Goal: Check status: Check status

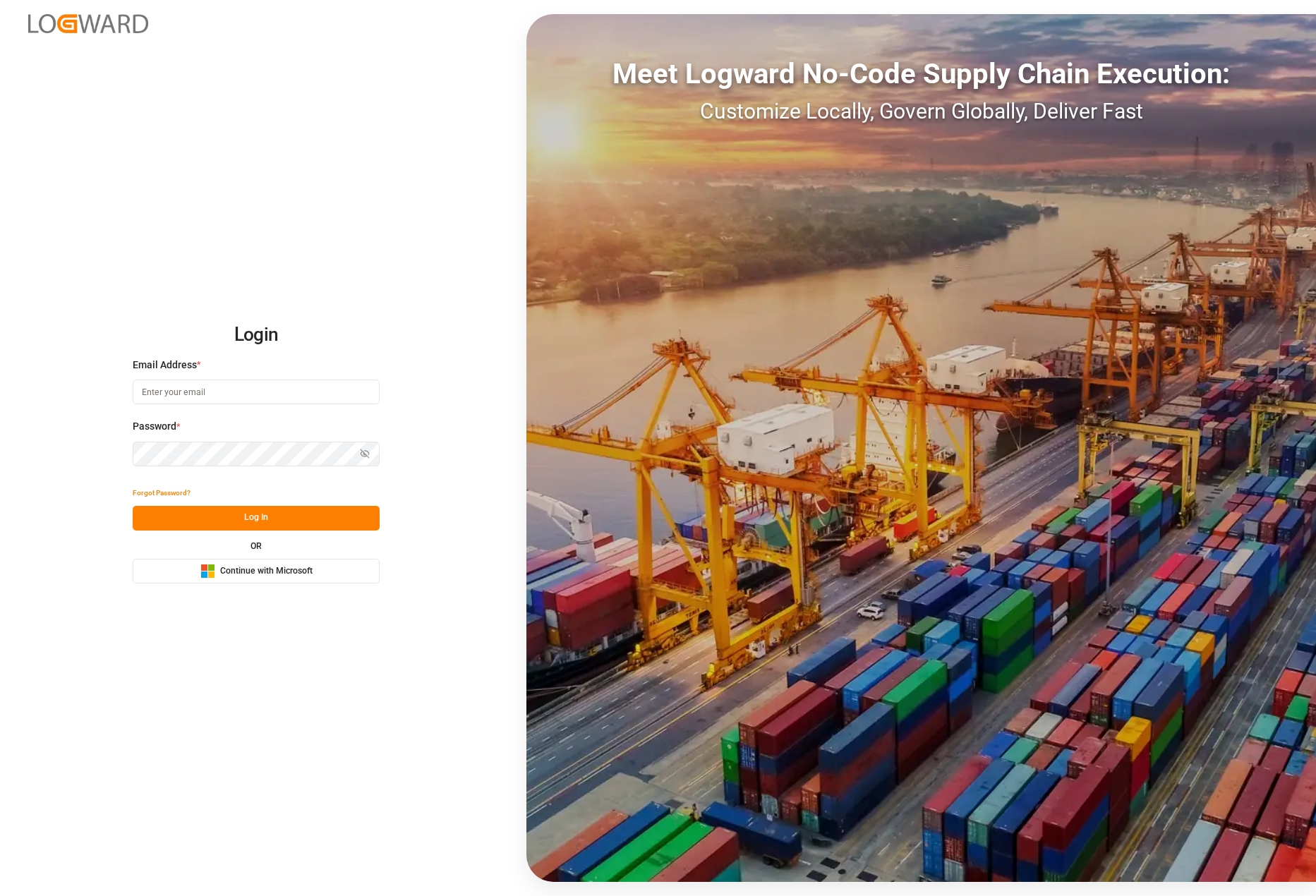
click at [279, 560] on button "Microsoft Logo Continue with Microsoft" at bounding box center [256, 571] width 247 height 24
click at [276, 571] on span "Continue with Microsoft" at bounding box center [266, 572] width 93 height 13
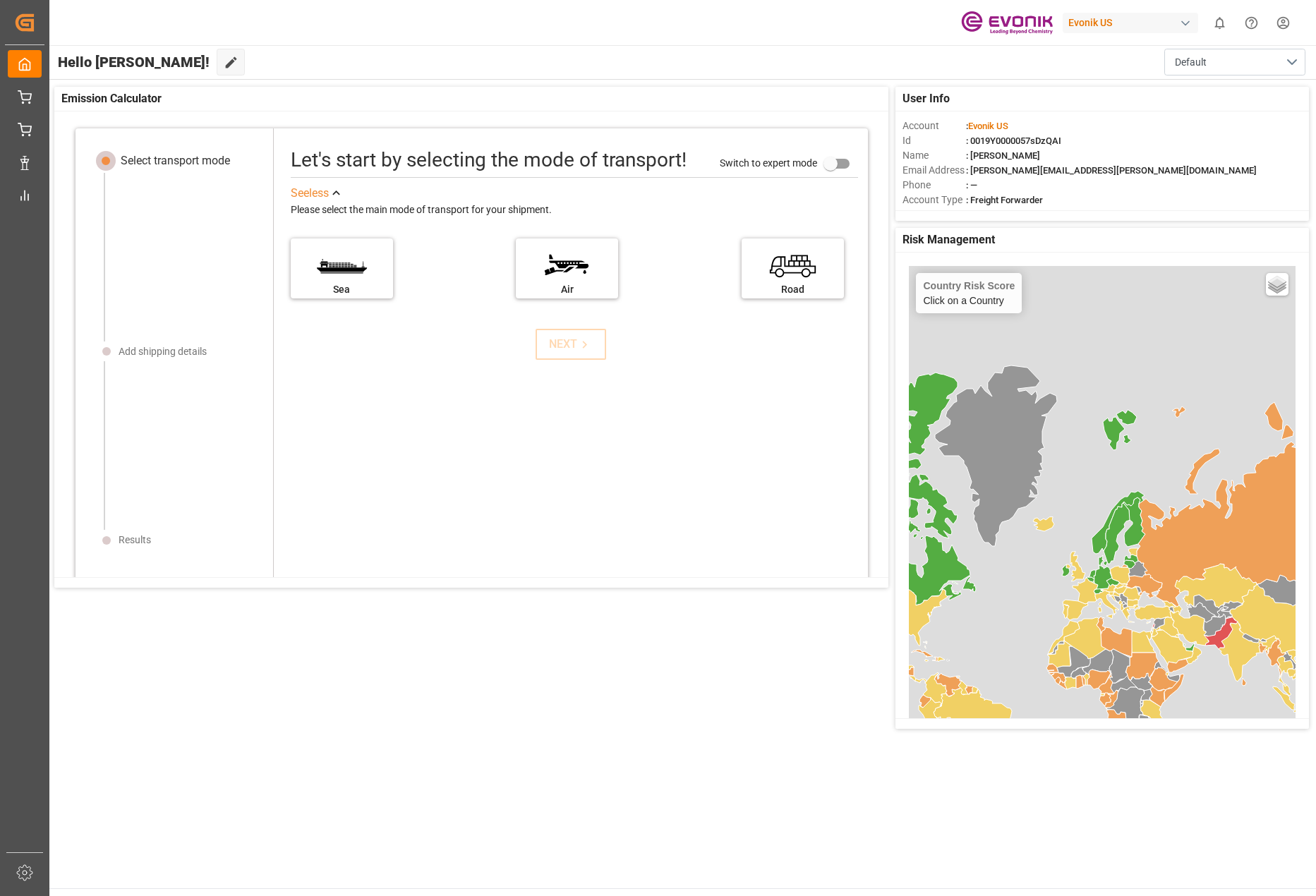
click at [503, 710] on div "User Info Account : Evonik US Id : 0019Y0000057sDzQAI Name : Ricardo Burgos Ema…" at bounding box center [680, 408] width 1268 height 656
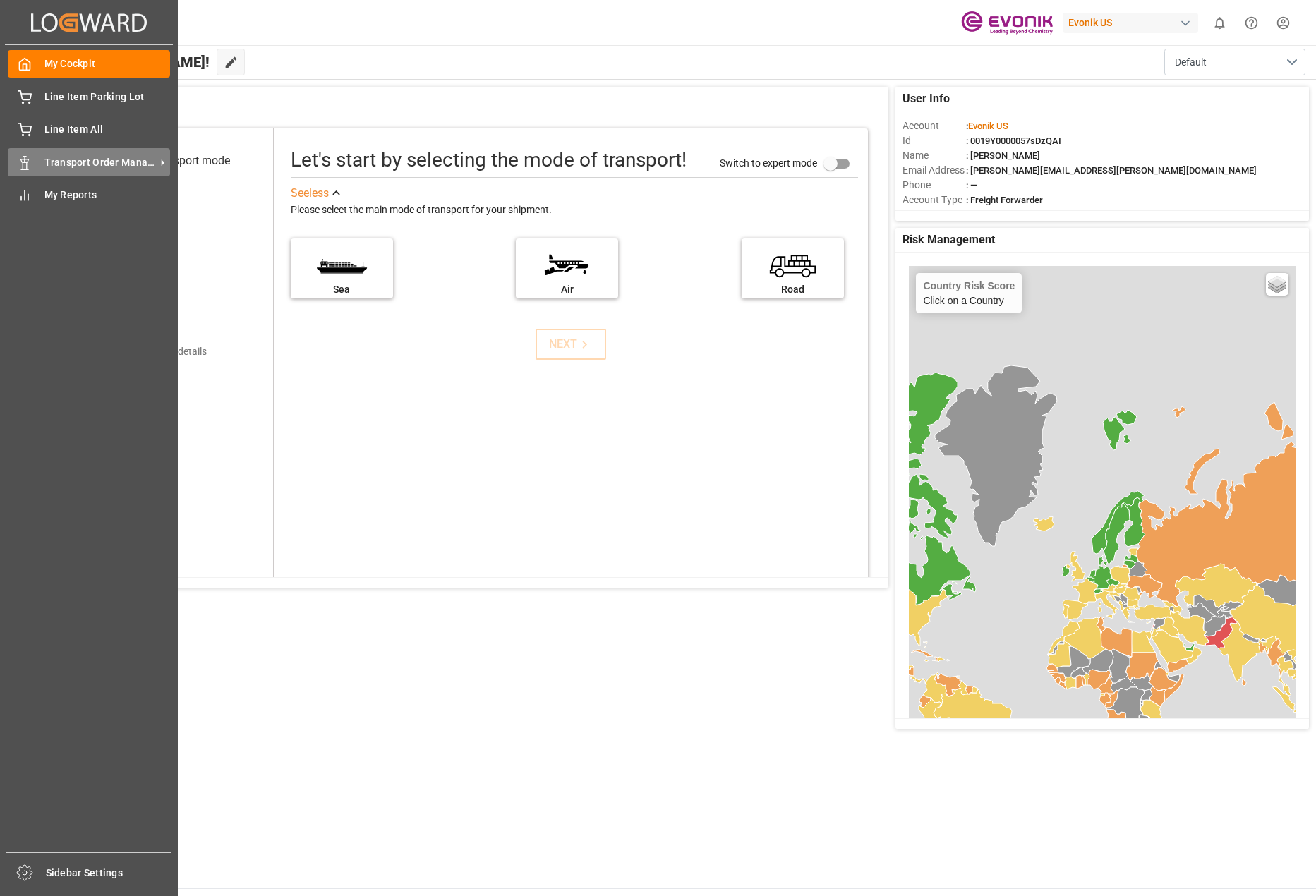
click at [117, 172] on div "Transport Order Management Transport Order Management" at bounding box center [88, 161] width 162 height 27
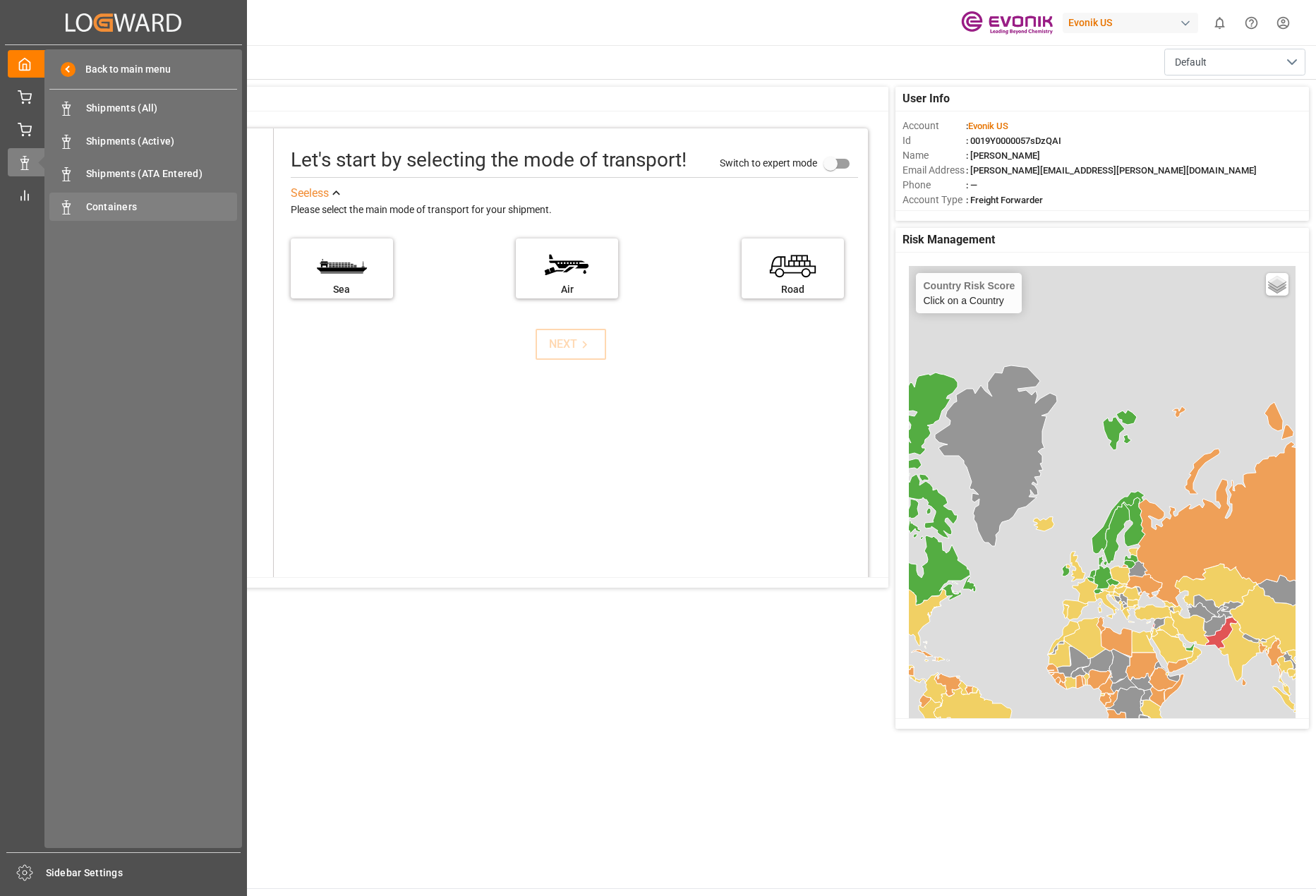
click at [122, 204] on span "Containers" at bounding box center [162, 207] width 152 height 15
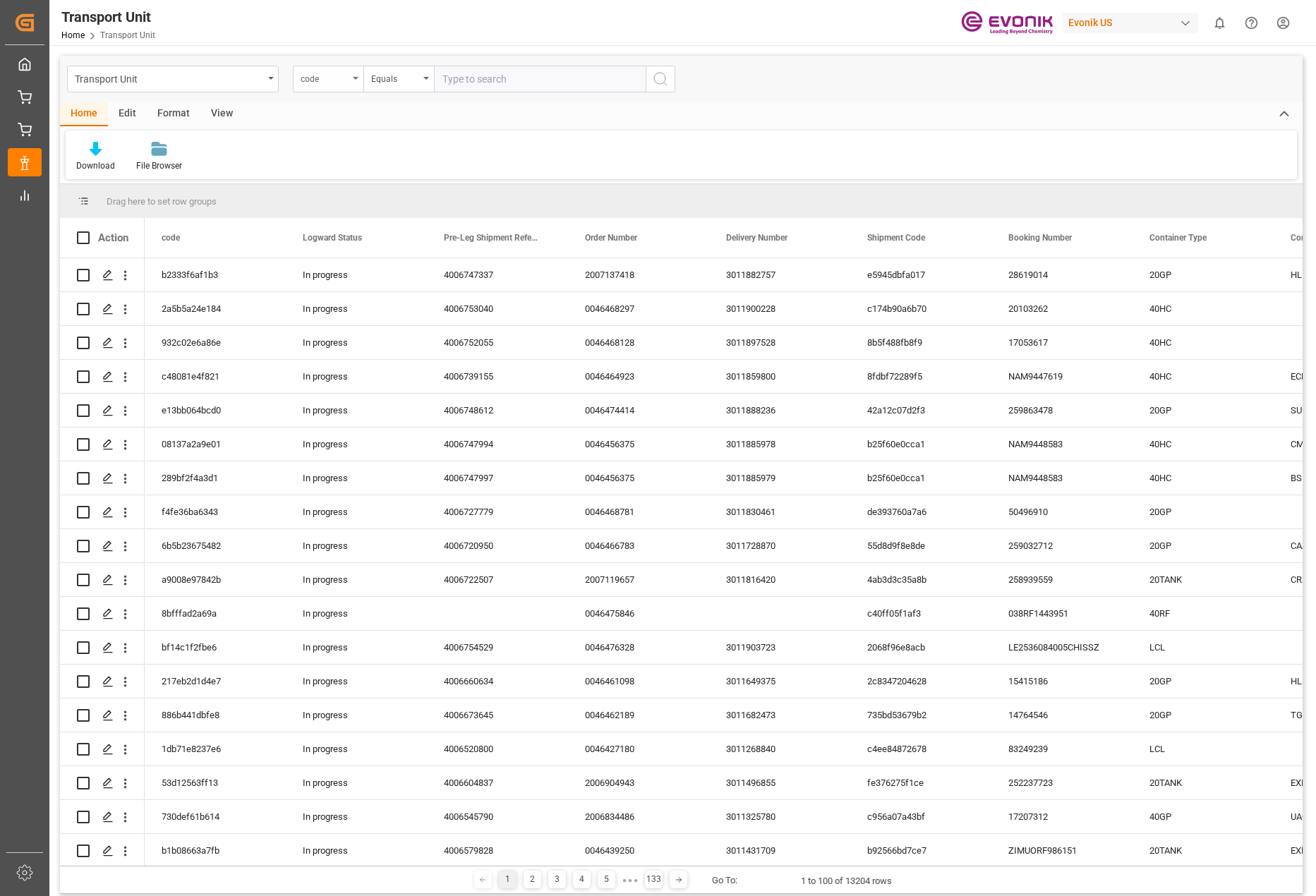
click at [358, 78] on div "code" at bounding box center [327, 79] width 70 height 27
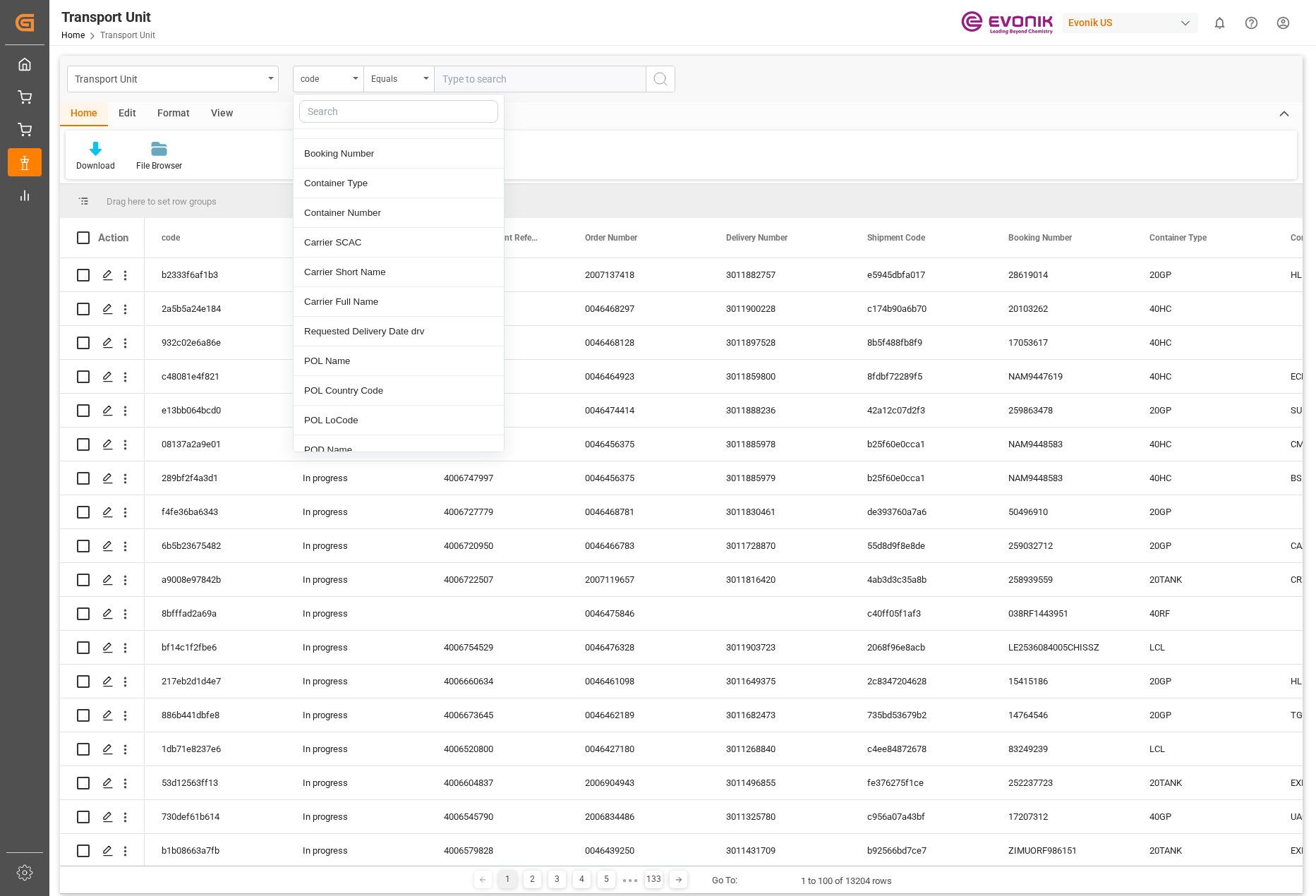
scroll to position [212, 0]
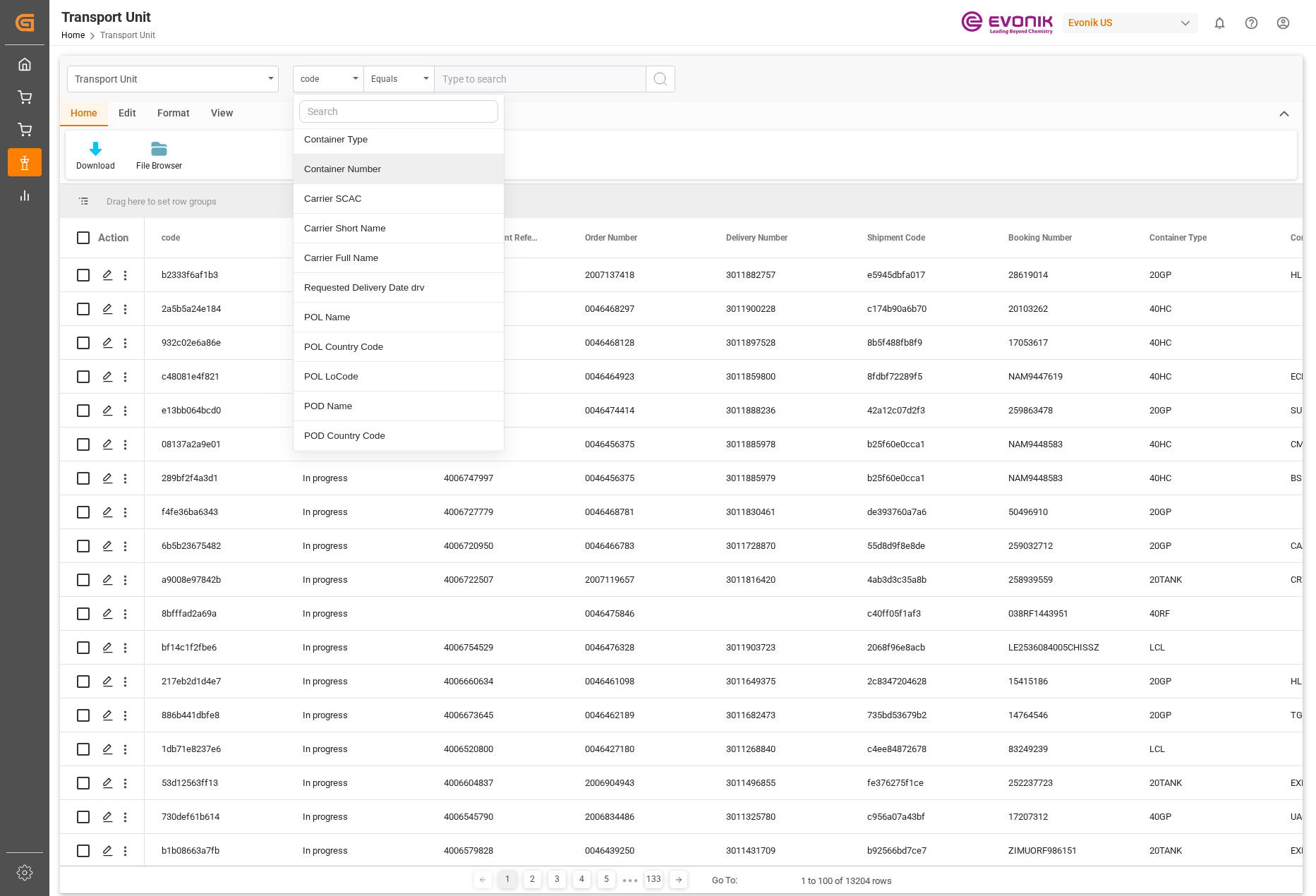
click at [378, 161] on div "Container Number" at bounding box center [398, 170] width 210 height 30
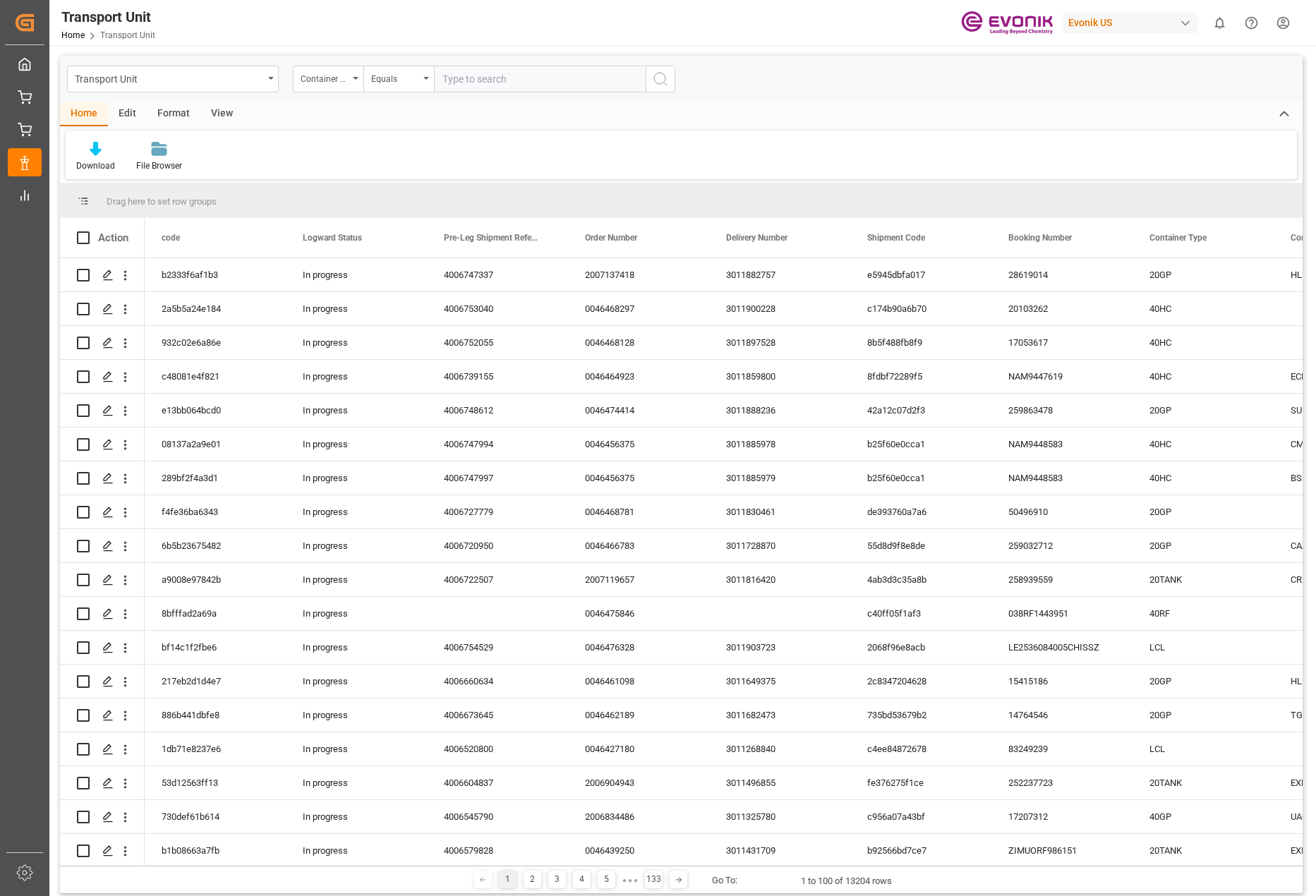
click at [520, 75] on input "text" at bounding box center [540, 79] width 212 height 27
paste input "SEGU1151459"
type input "SEGU1151459"
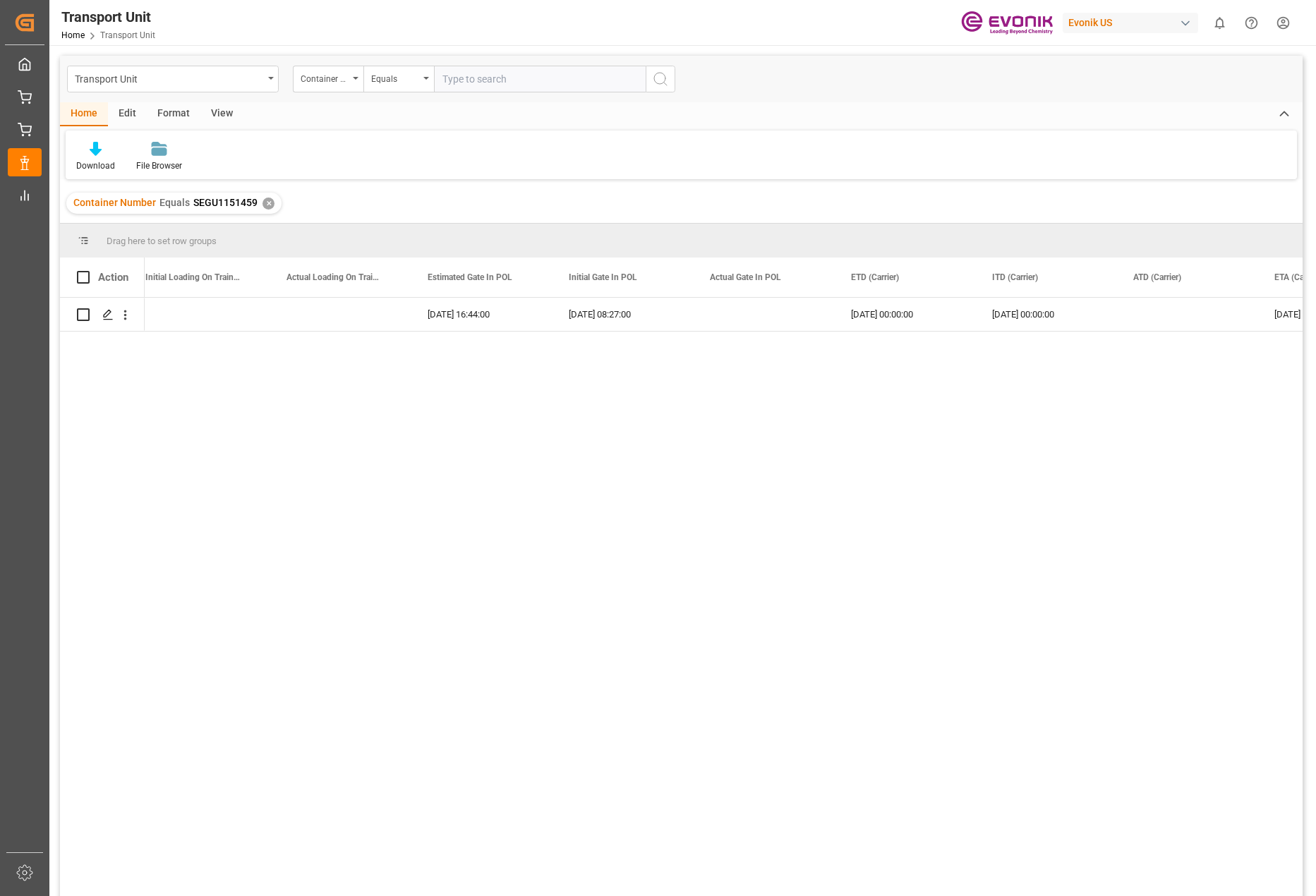
click at [264, 203] on div "✕" at bounding box center [268, 203] width 12 height 12
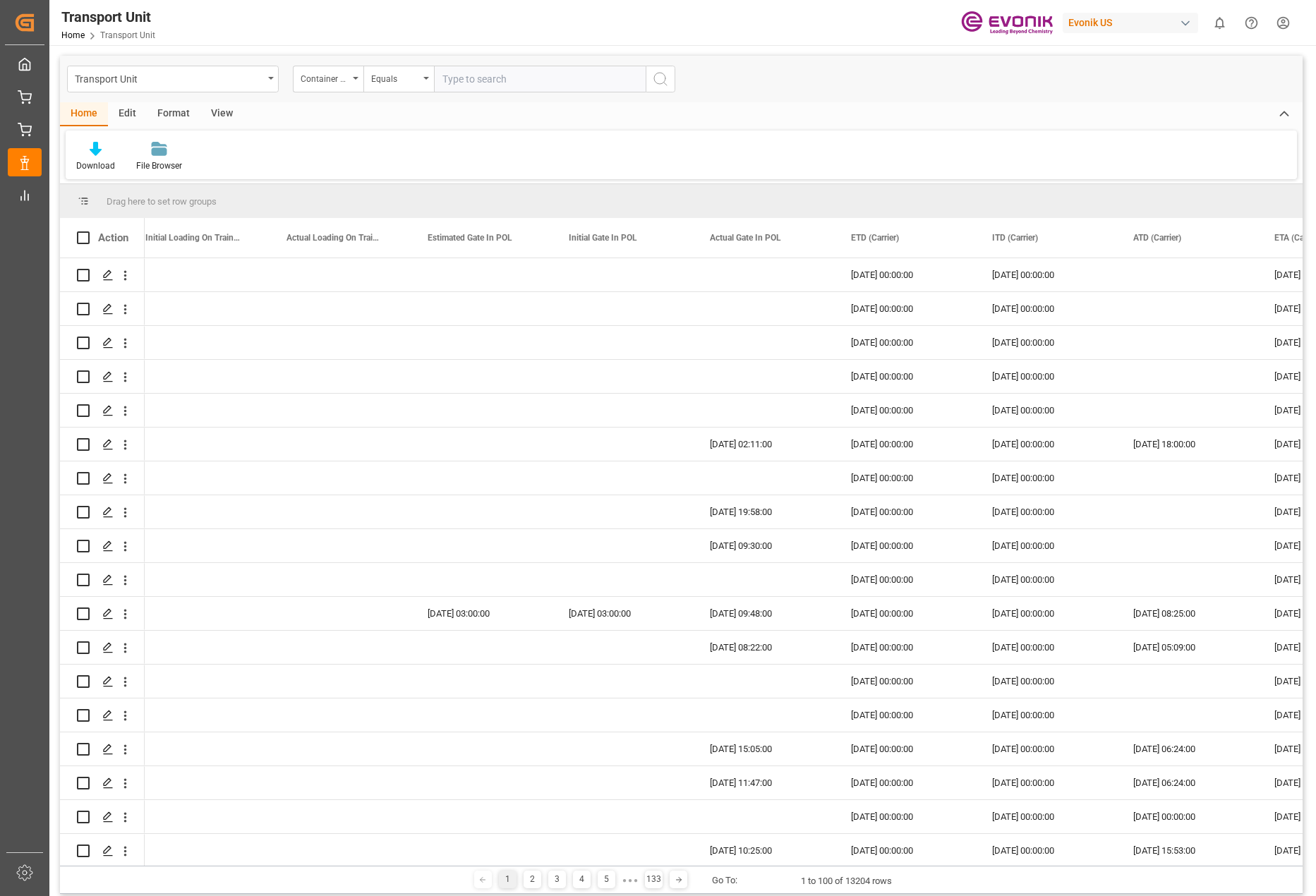
click at [470, 87] on input "text" at bounding box center [540, 79] width 212 height 27
paste input "KKTU7769155"
type input "KKTU7769155"
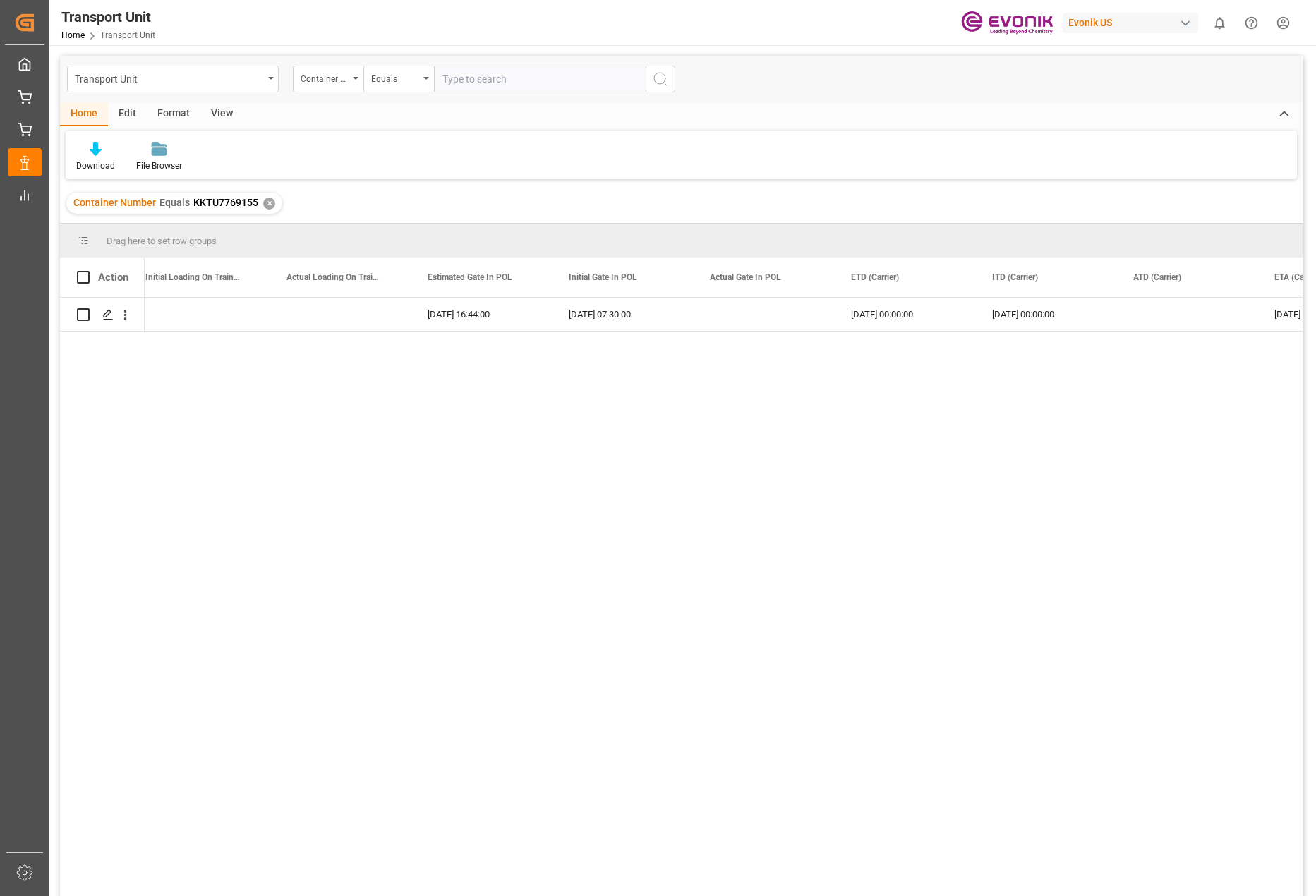
click at [266, 203] on div "✕" at bounding box center [269, 203] width 12 height 12
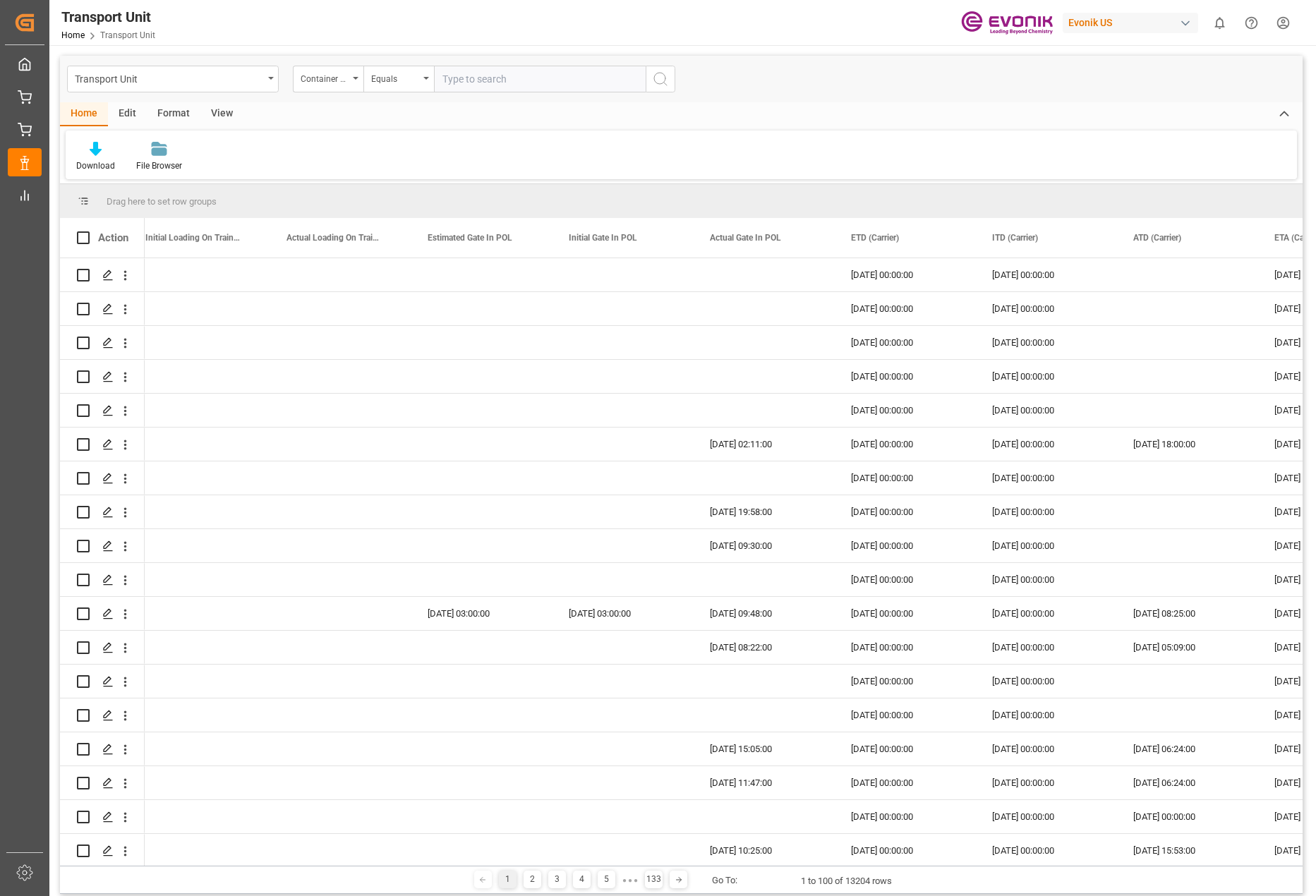
click at [500, 84] on input "text" at bounding box center [540, 79] width 212 height 27
paste input "ONEU3061496"
type input "ONEU3061496"
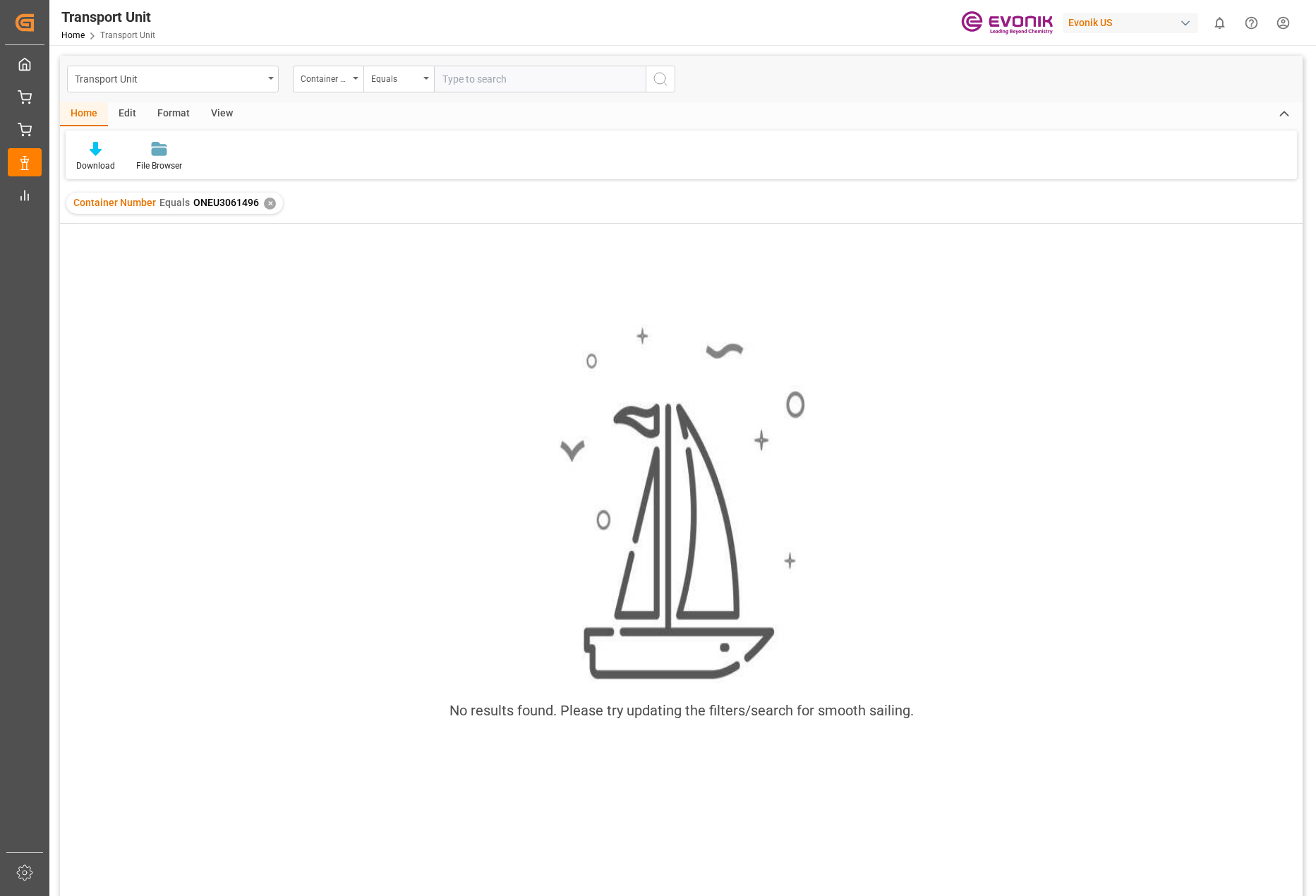
click at [267, 201] on div "✕" at bounding box center [269, 203] width 12 height 12
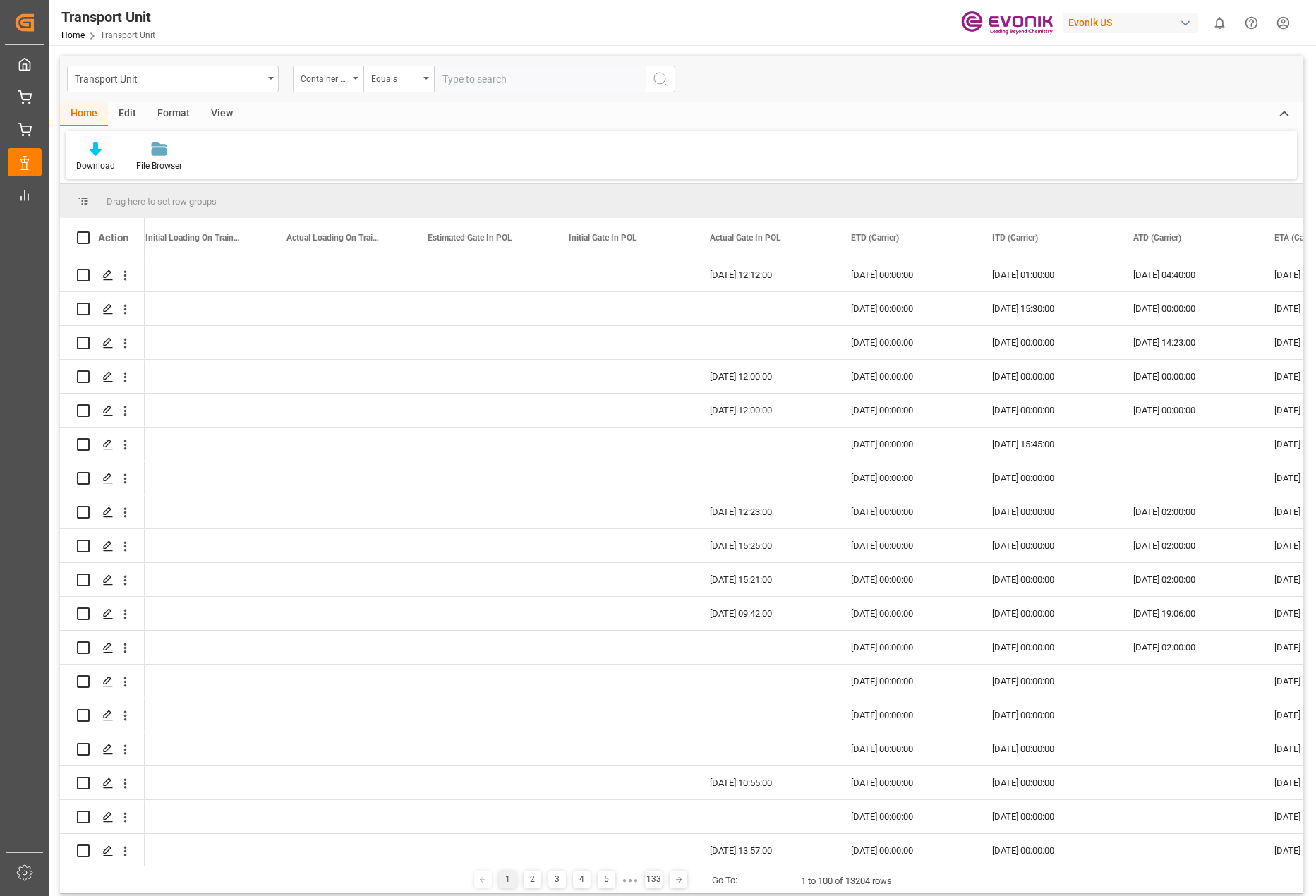
click at [492, 82] on input "text" at bounding box center [540, 79] width 212 height 27
paste input "EXFU1461120"
type input "EXFU1461120"
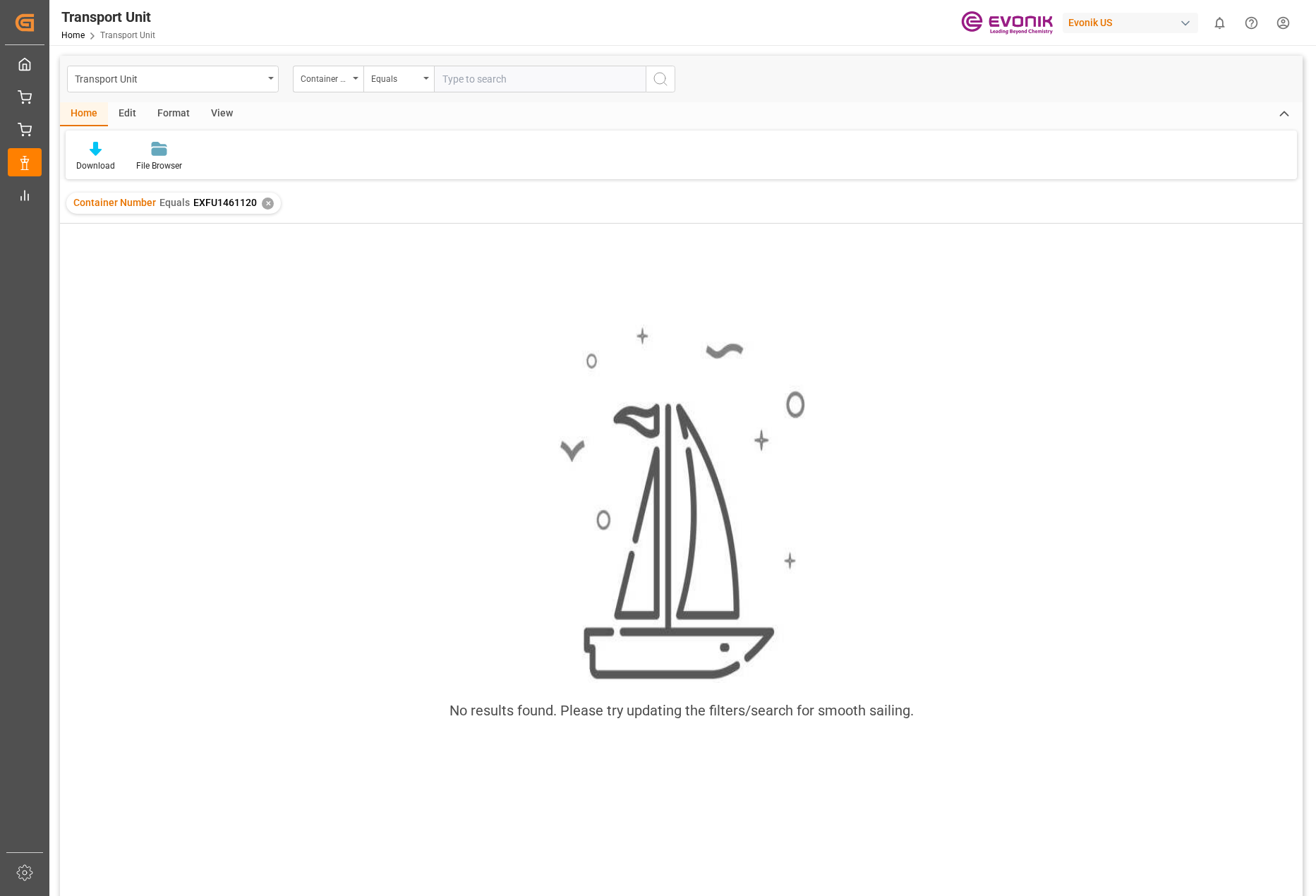
click at [267, 199] on div "✕" at bounding box center [267, 203] width 12 height 12
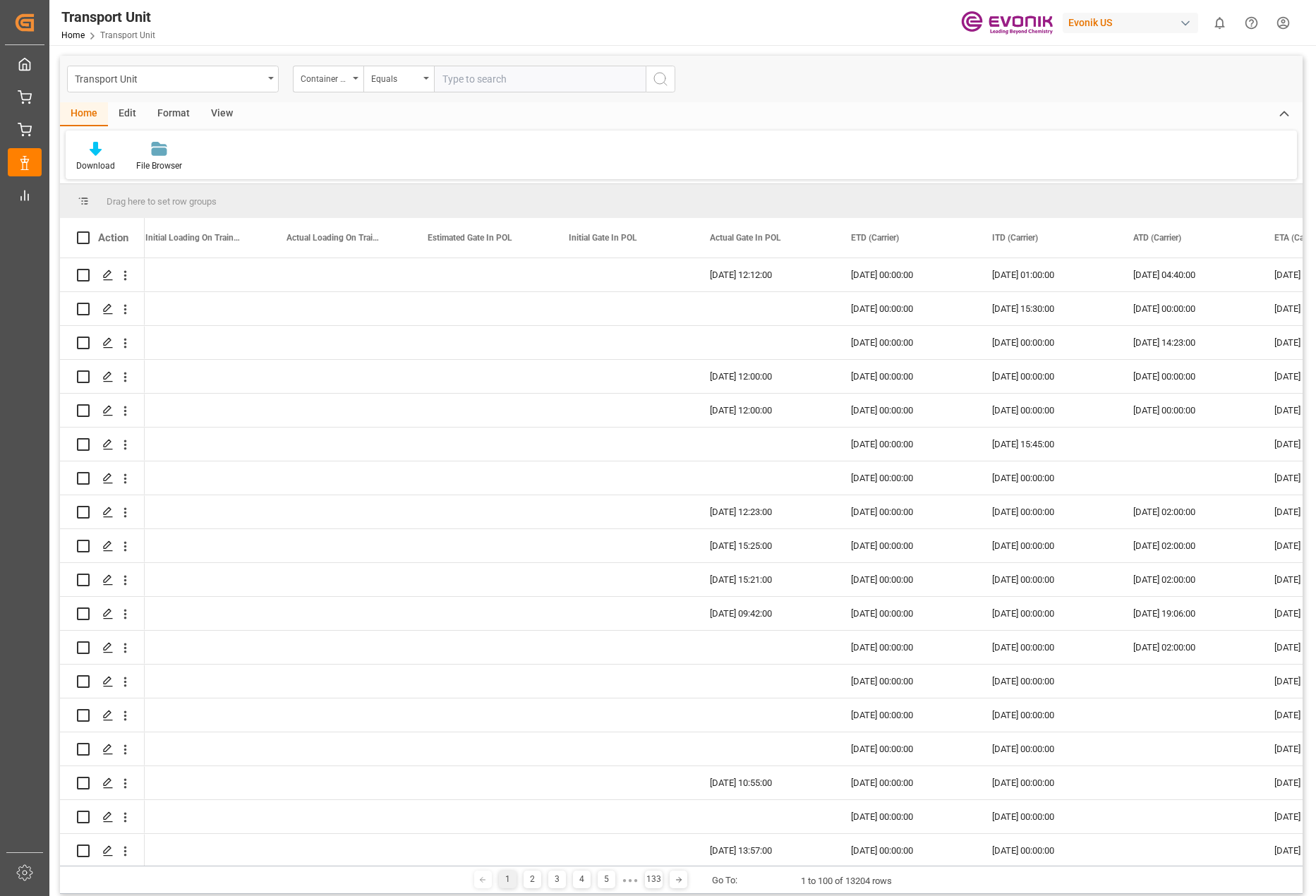
click at [481, 81] on input "text" at bounding box center [540, 79] width 212 height 27
paste input "EURU1216340"
type input "EURU1216340"
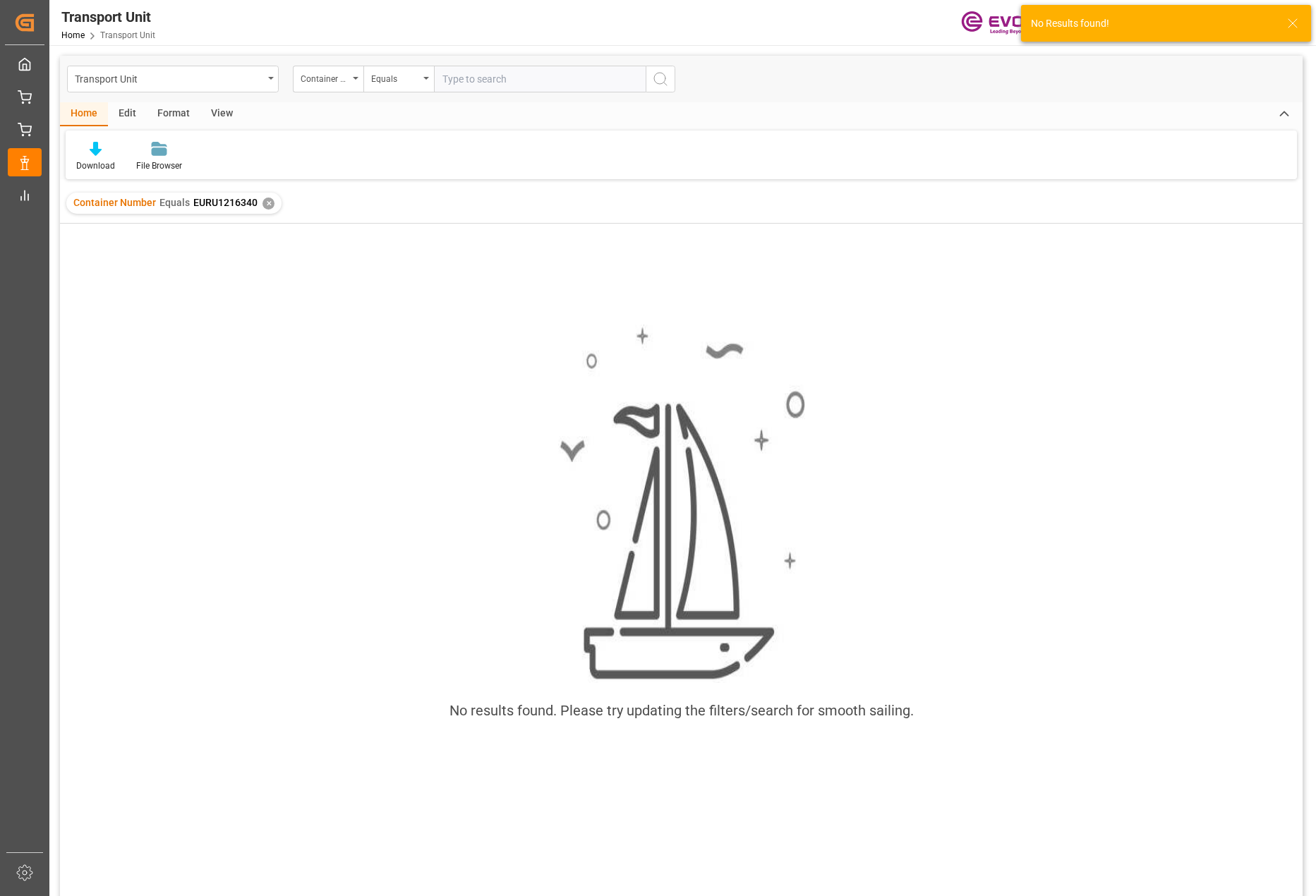
click at [1289, 26] on icon at bounding box center [1293, 23] width 17 height 17
